Goal: Task Accomplishment & Management: Complete application form

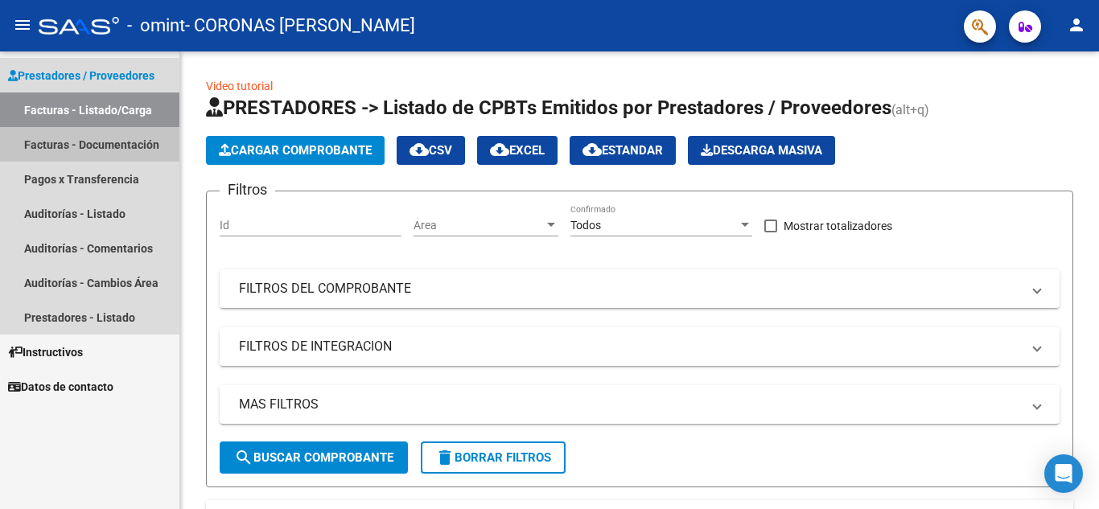
click at [90, 154] on link "Facturas - Documentación" at bounding box center [89, 144] width 179 height 35
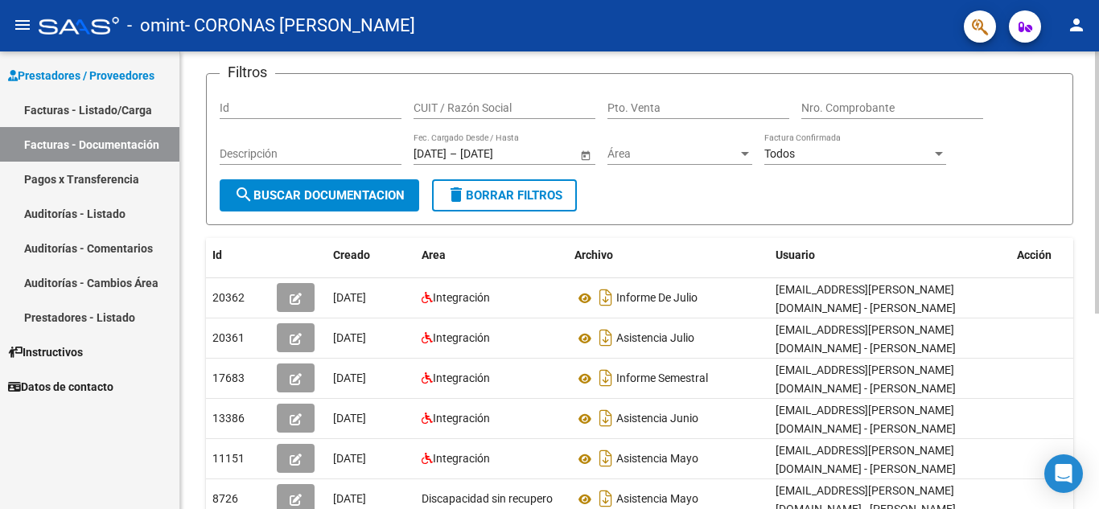
scroll to position [101, 0]
click at [124, 99] on link "Facturas - Listado/Carga" at bounding box center [89, 110] width 179 height 35
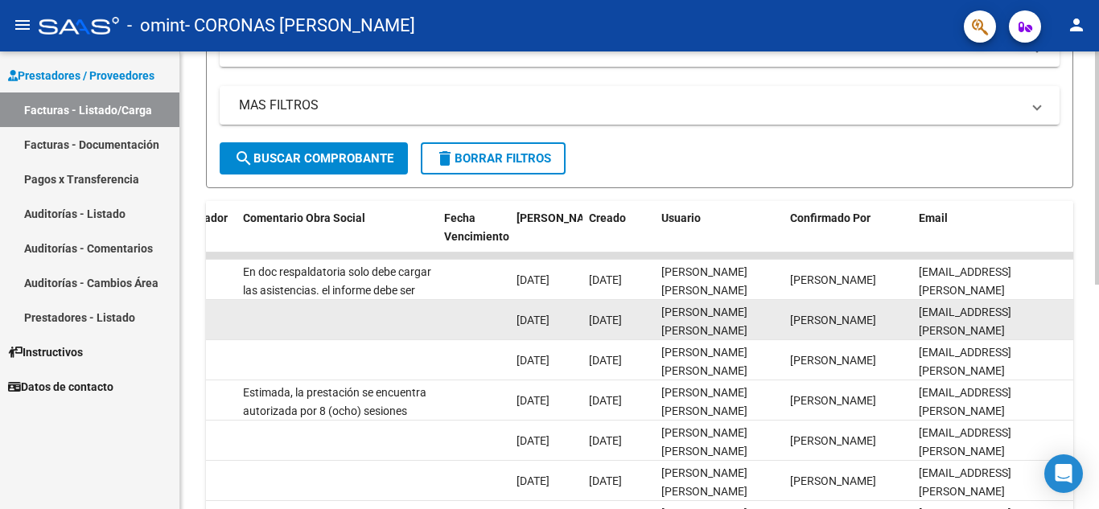
scroll to position [297, 0]
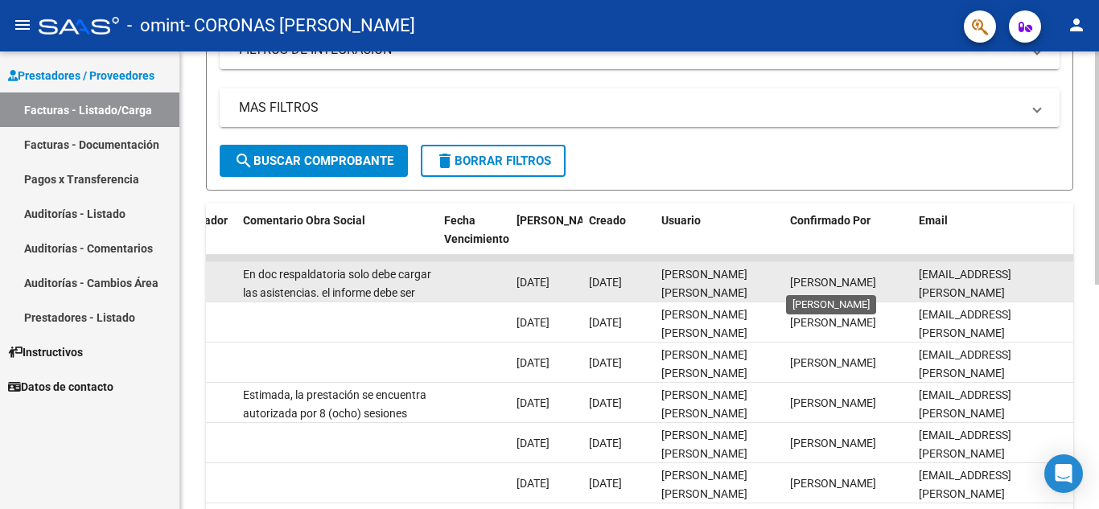
click at [808, 281] on span "[PERSON_NAME]" at bounding box center [833, 282] width 86 height 13
click at [388, 283] on div "En doc respaldatoria solo debe cargar las asistencias. el informe debe ser pres…" at bounding box center [337, 283] width 188 height 34
click at [420, 290] on div "En doc respaldatoria solo debe cargar las asistencias. el informe debe ser pres…" at bounding box center [337, 283] width 188 height 34
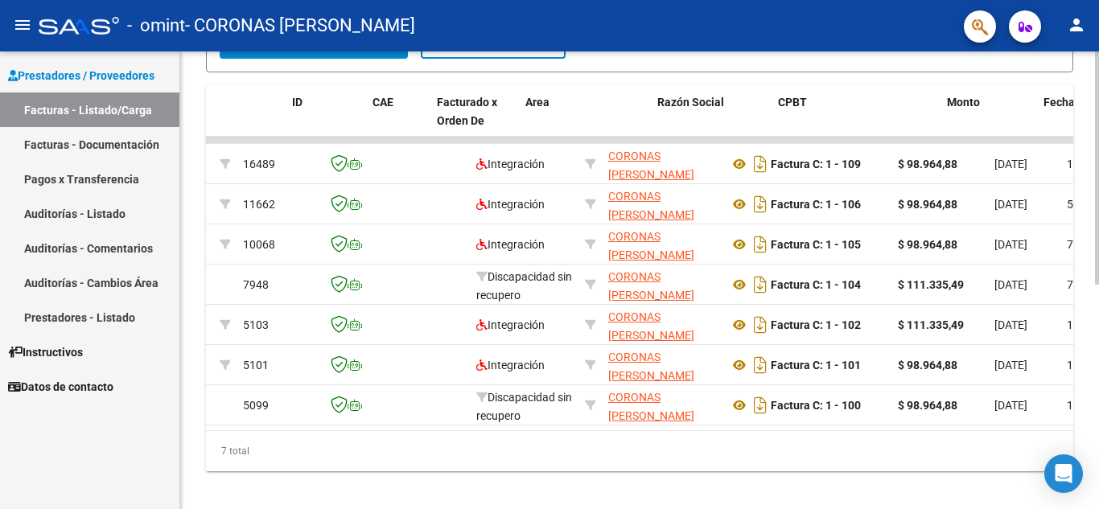
scroll to position [0, 0]
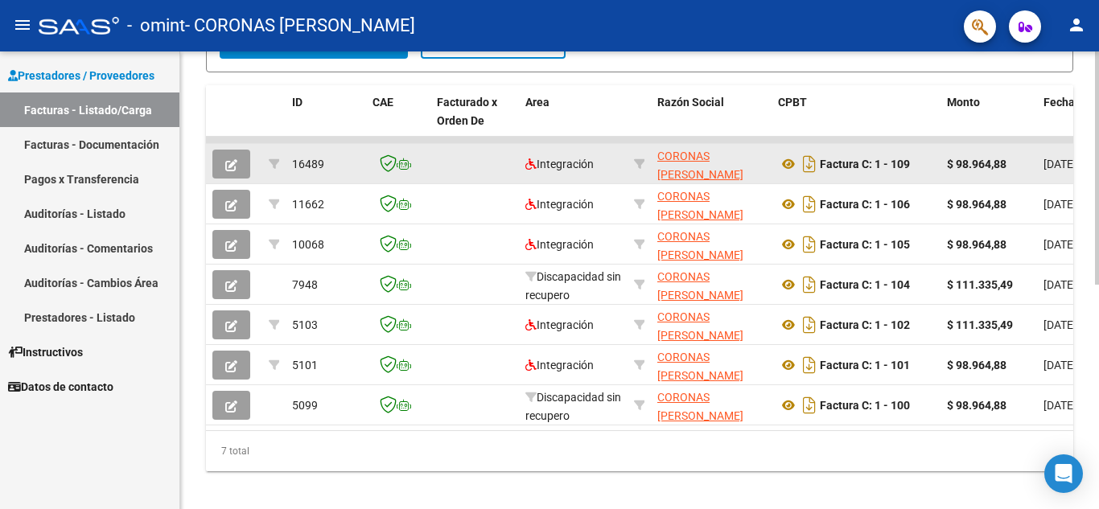
click at [238, 171] on button "button" at bounding box center [231, 164] width 38 height 29
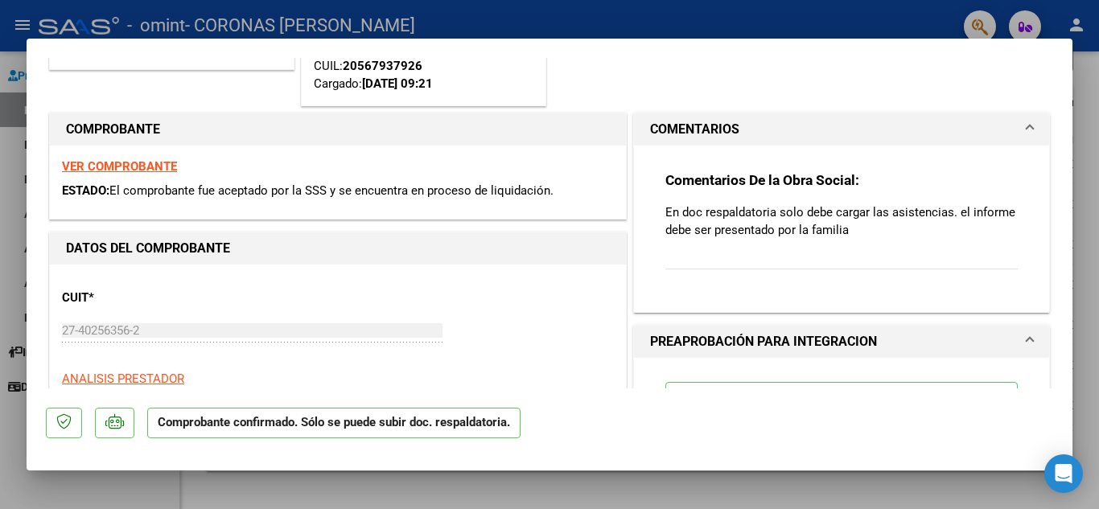
scroll to position [195, 0]
click at [906, 219] on p "En doc respaldatoria solo debe cargar las asistencias. el informe debe ser pres…" at bounding box center [842, 220] width 352 height 35
click at [888, 240] on div "Comentarios De la Obra Social: En doc respaldatoria solo debe cargar las asiste…" at bounding box center [842, 229] width 352 height 116
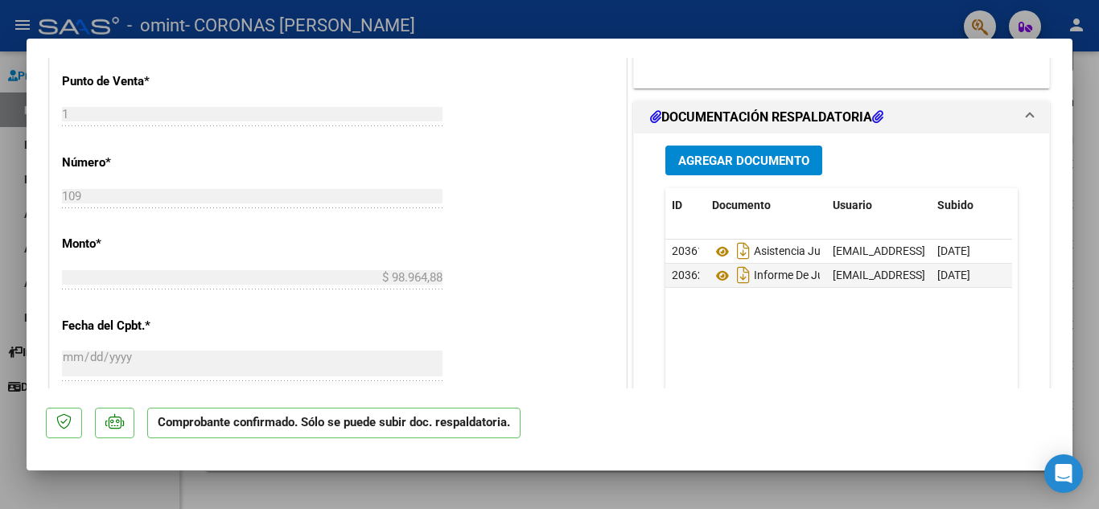
scroll to position [782, 0]
click at [789, 278] on span "Informe De Julio" at bounding box center [773, 276] width 123 height 13
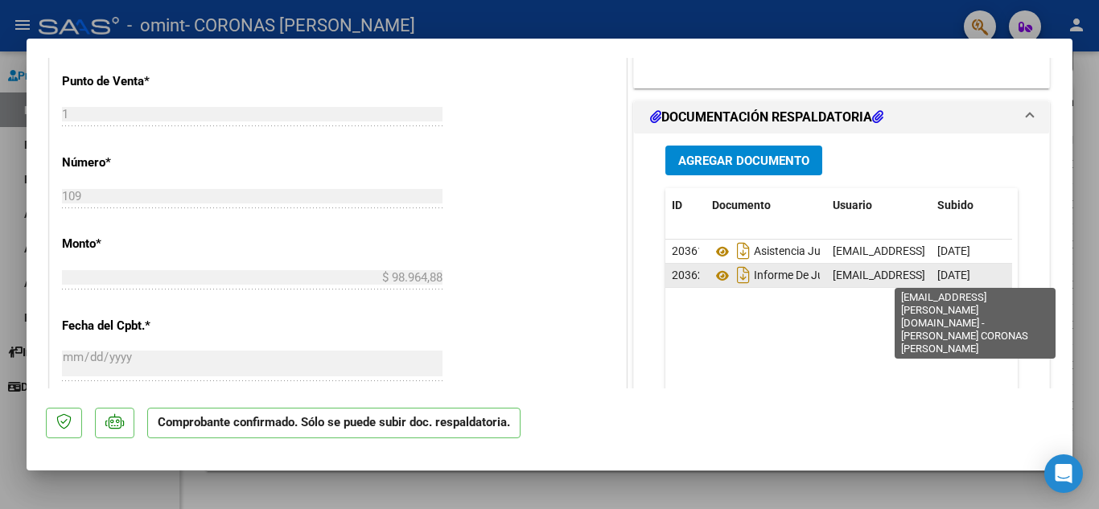
click at [860, 273] on span "[EMAIL_ADDRESS][PERSON_NAME][DOMAIN_NAME] - [PERSON_NAME] CORONAS [PERSON_NAME]" at bounding box center [1084, 275] width 502 height 13
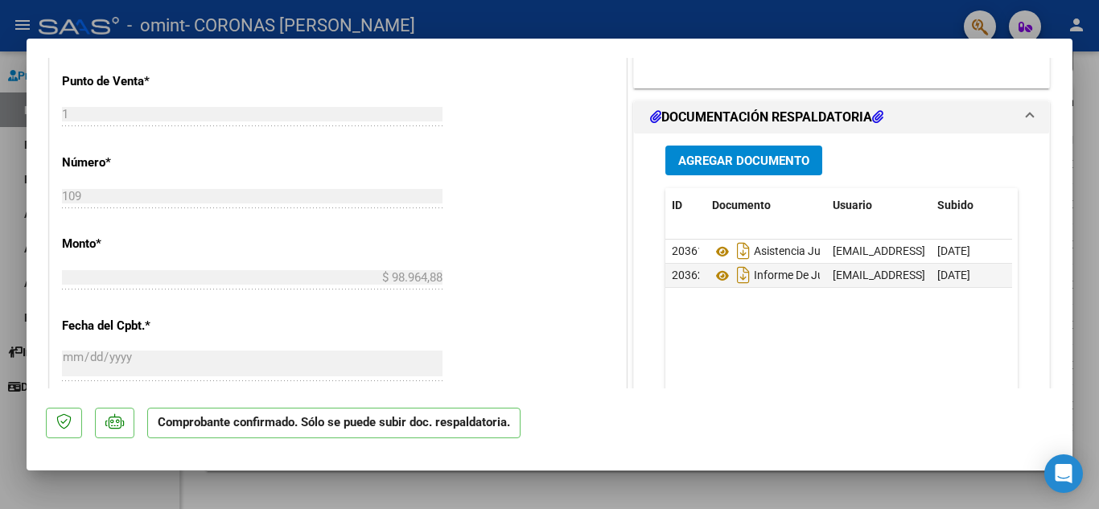
drag, startPoint x: 910, startPoint y: 280, endPoint x: 1011, endPoint y: 107, distance: 200.1
click at [1011, 108] on span "DOCUMENTACIÓN RESPALDATORIA" at bounding box center [838, 117] width 377 height 19
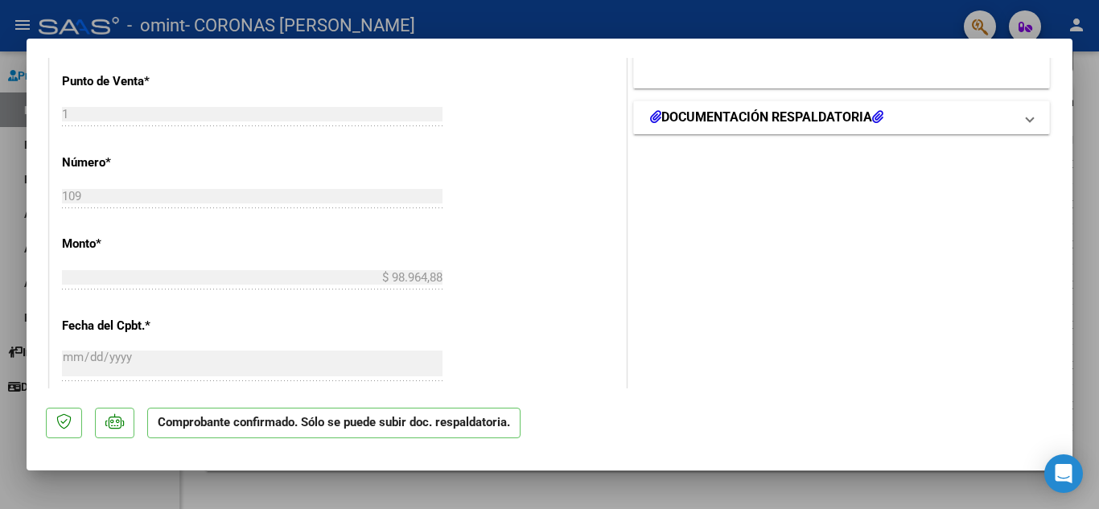
click at [855, 102] on mat-expansion-panel-header "DOCUMENTACIÓN RESPALDATORIA" at bounding box center [841, 117] width 415 height 32
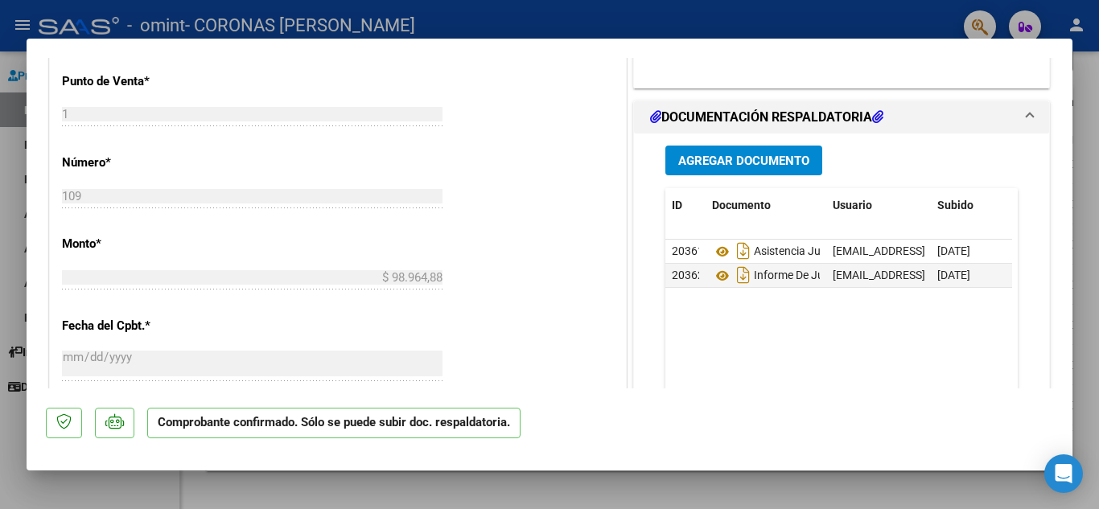
click at [748, 168] on button "Agregar Documento" at bounding box center [744, 161] width 157 height 30
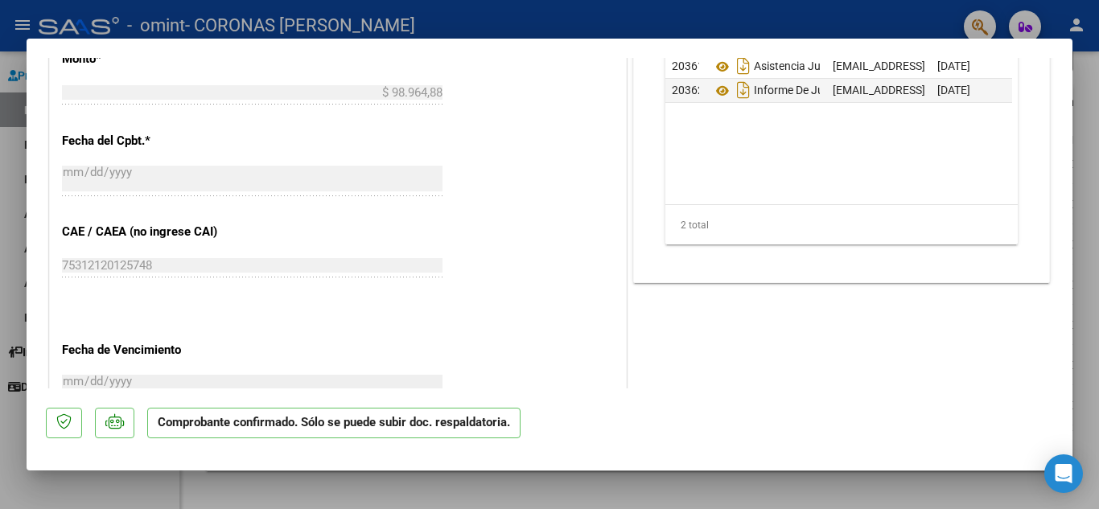
scroll to position [1178, 0]
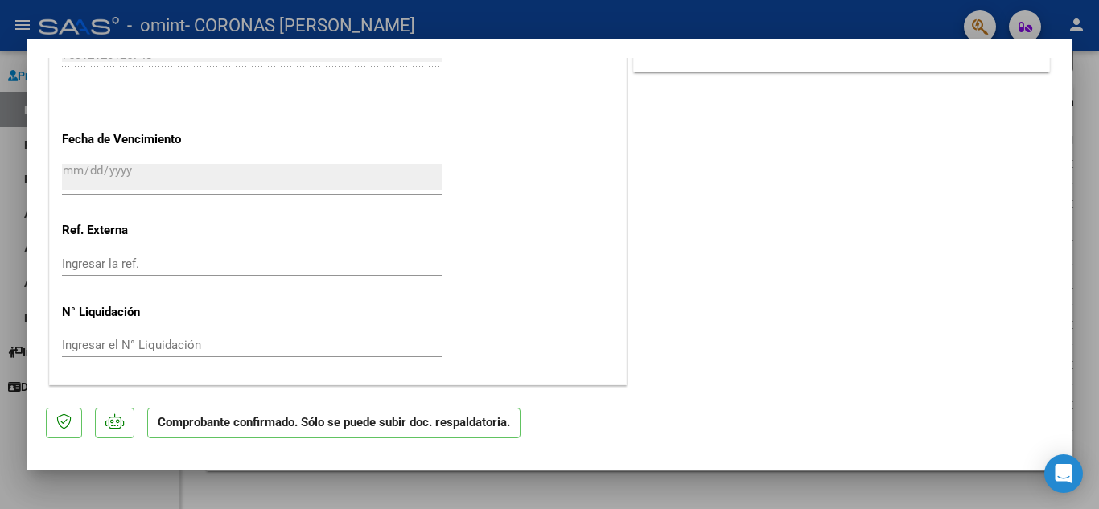
click at [0, 211] on div at bounding box center [549, 254] width 1099 height 509
type input "$ 0,00"
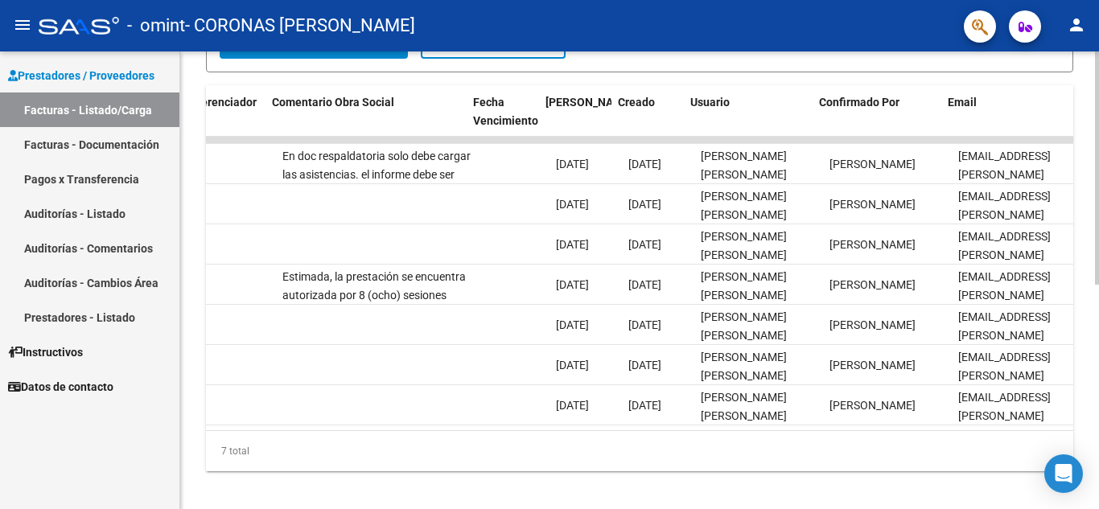
scroll to position [0, 2525]
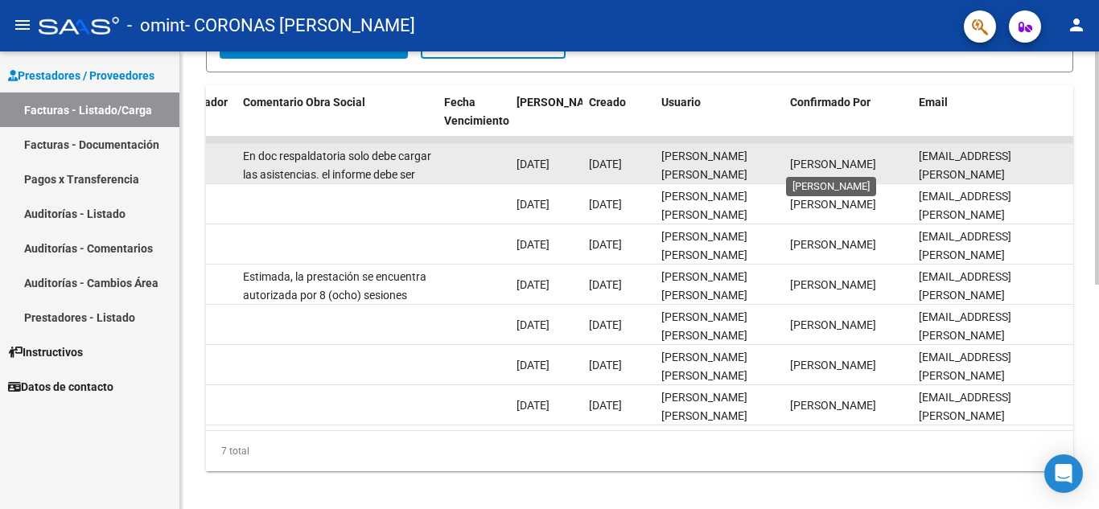
click at [819, 159] on span "[PERSON_NAME]" at bounding box center [833, 164] width 86 height 13
drag, startPoint x: 876, startPoint y: 163, endPoint x: 753, endPoint y: 168, distance: 123.2
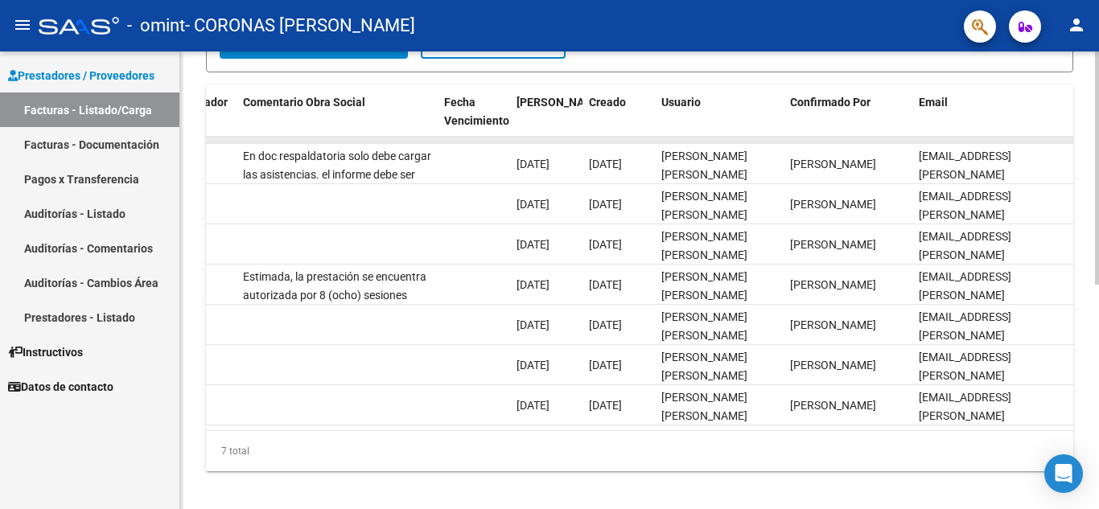
click at [425, 141] on datatable-body-cell at bounding box center [337, 140] width 201 height 6
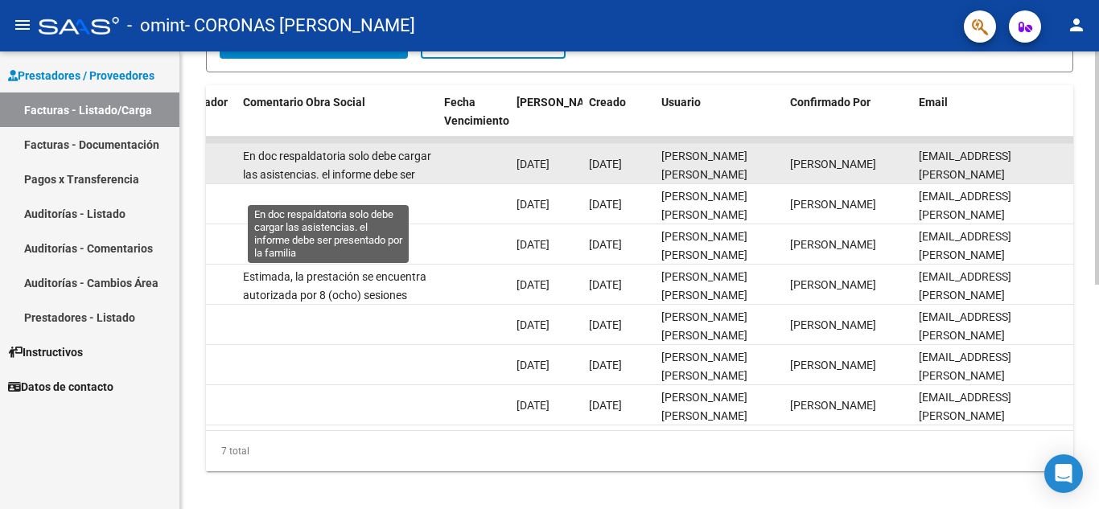
click at [404, 172] on span "En doc respaldatoria solo debe cargar las asistencias. el informe debe ser pres…" at bounding box center [337, 175] width 188 height 50
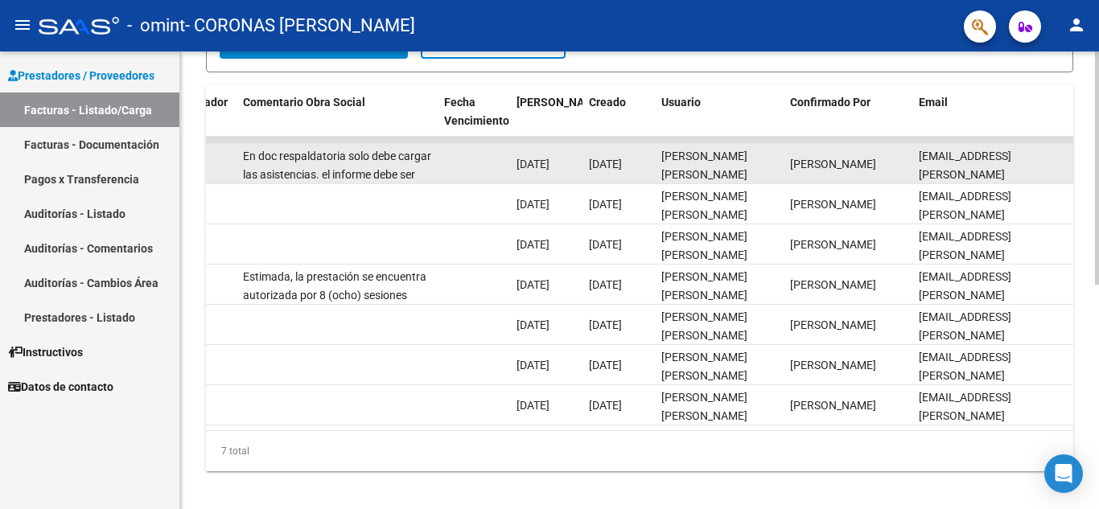
click at [398, 172] on span "En doc respaldatoria solo debe cargar las asistencias. el informe debe ser pres…" at bounding box center [337, 175] width 188 height 50
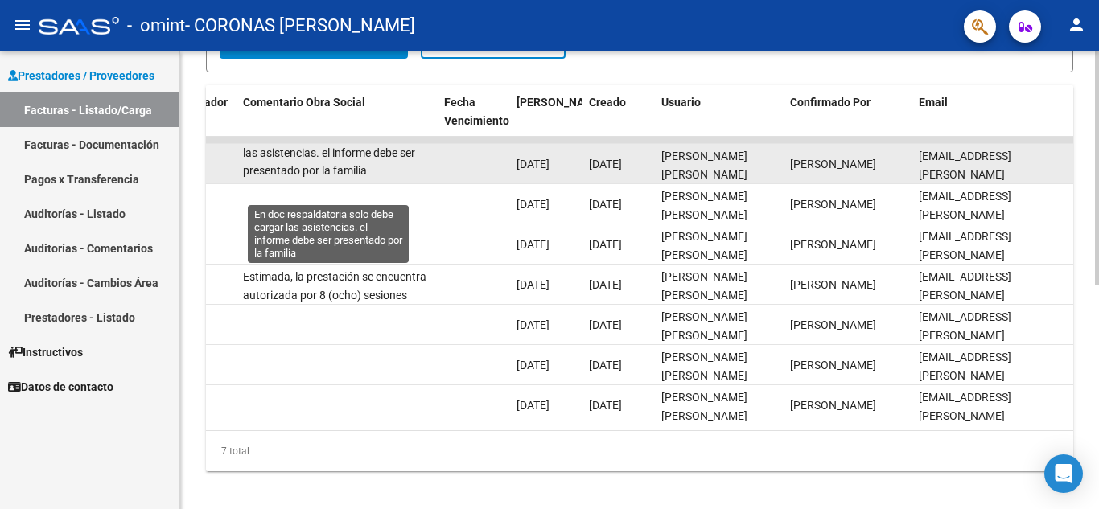
drag, startPoint x: 430, startPoint y: 174, endPoint x: 360, endPoint y: 171, distance: 70.1
click at [360, 171] on div "En doc respaldatoria solo debe cargar las asistencias. el informe debe ser pres…" at bounding box center [337, 163] width 188 height 34
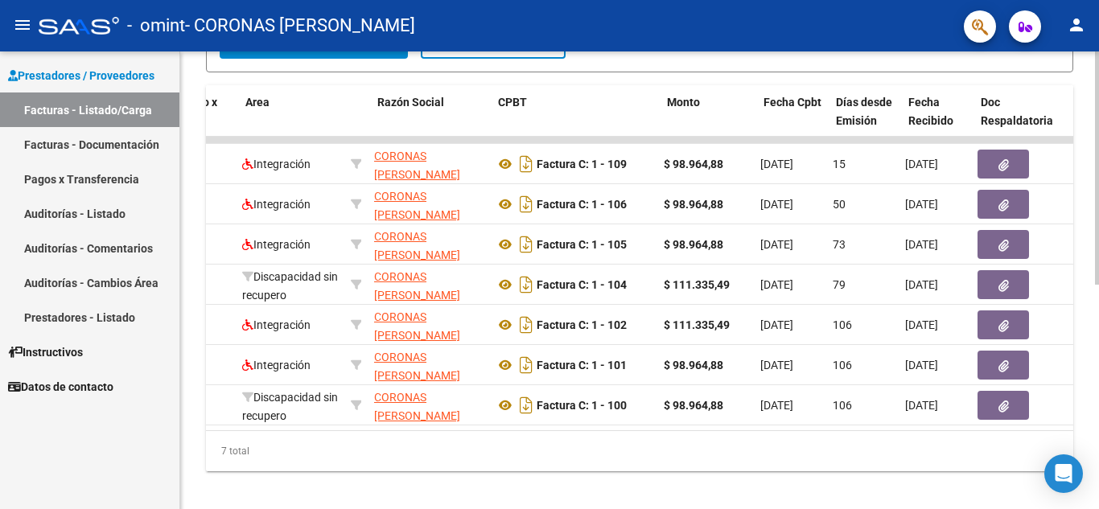
scroll to position [0, 0]
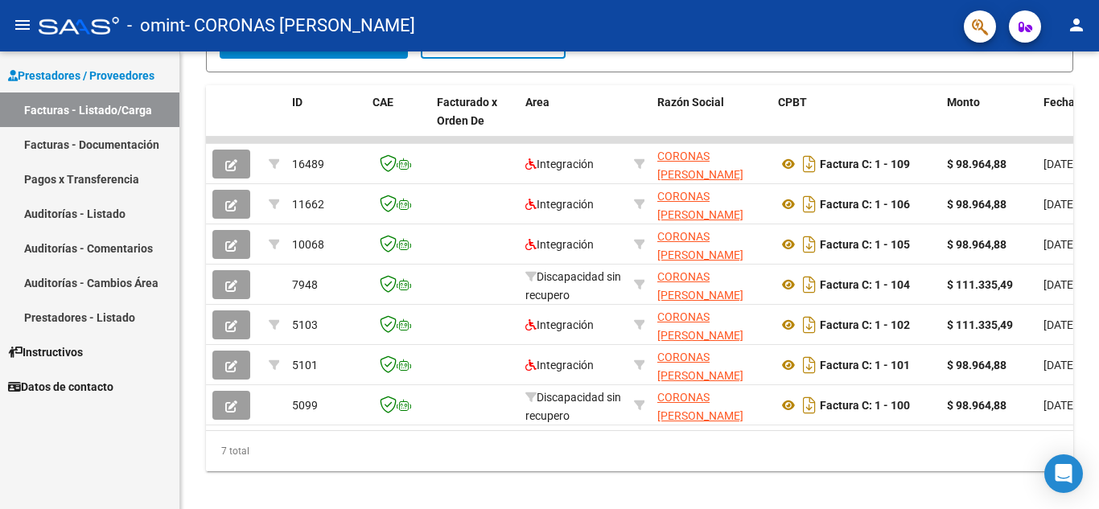
click at [105, 376] on link "Datos de contacto" at bounding box center [89, 386] width 179 height 35
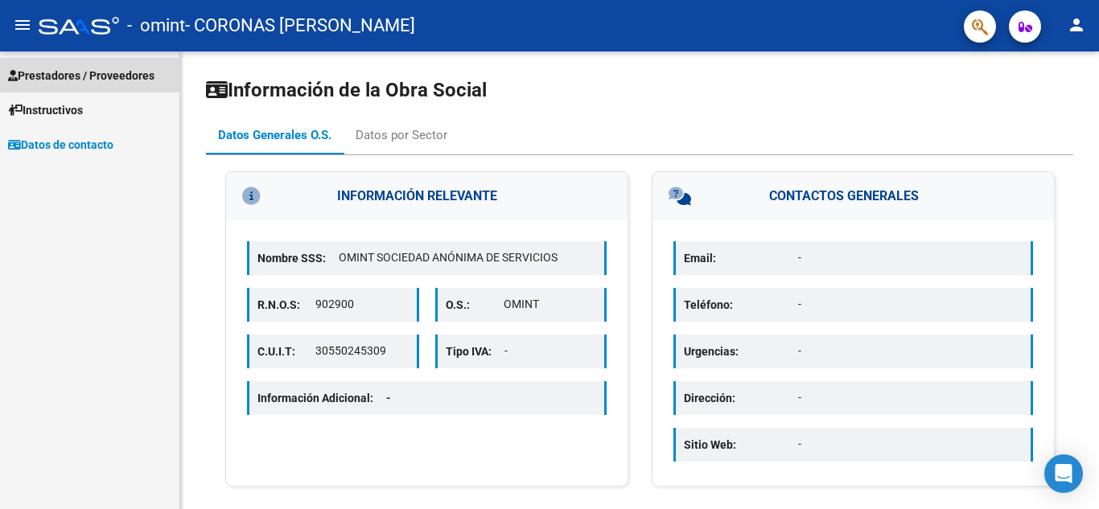
click at [89, 72] on span "Prestadores / Proveedores" at bounding box center [81, 76] width 146 height 18
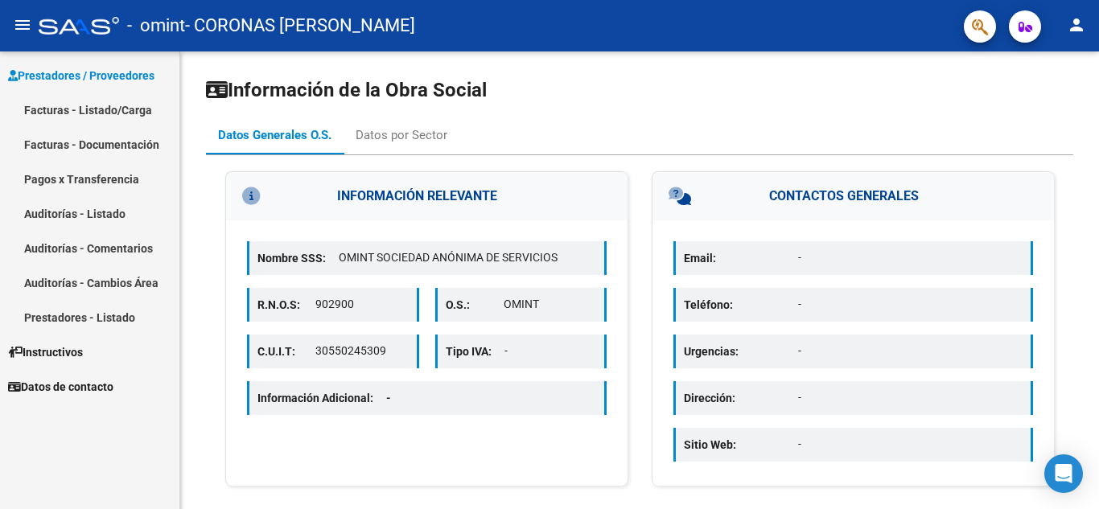
click at [88, 102] on link "Facturas - Listado/Carga" at bounding box center [89, 110] width 179 height 35
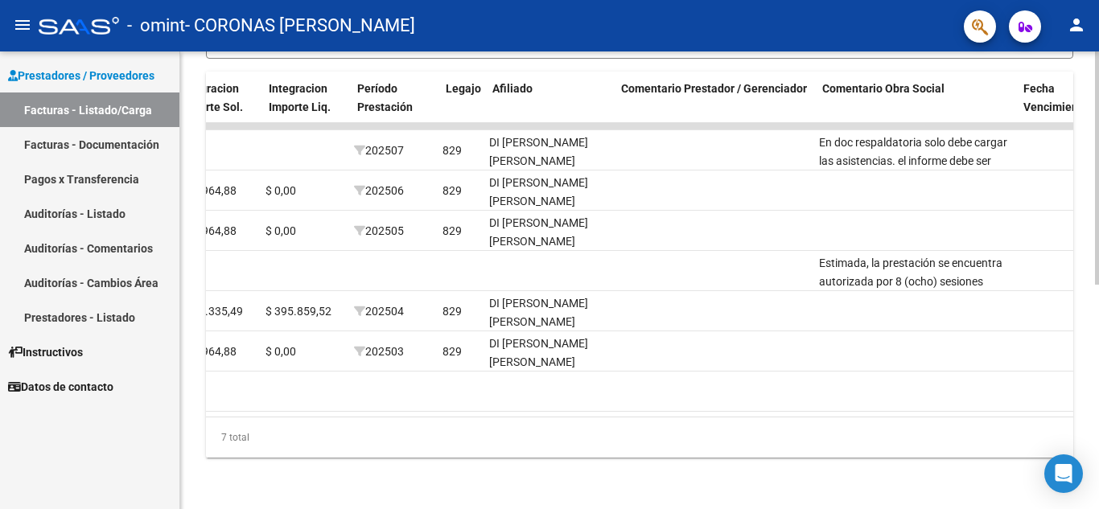
scroll to position [0, 1972]
